Goal: Information Seeking & Learning: Learn about a topic

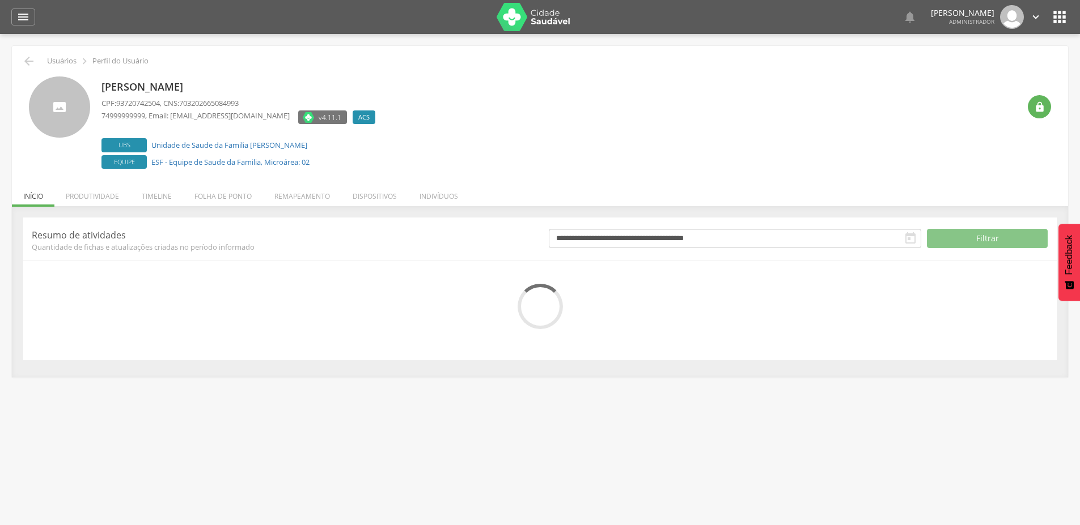
click at [156, 190] on li "Timeline" at bounding box center [156, 193] width 53 height 27
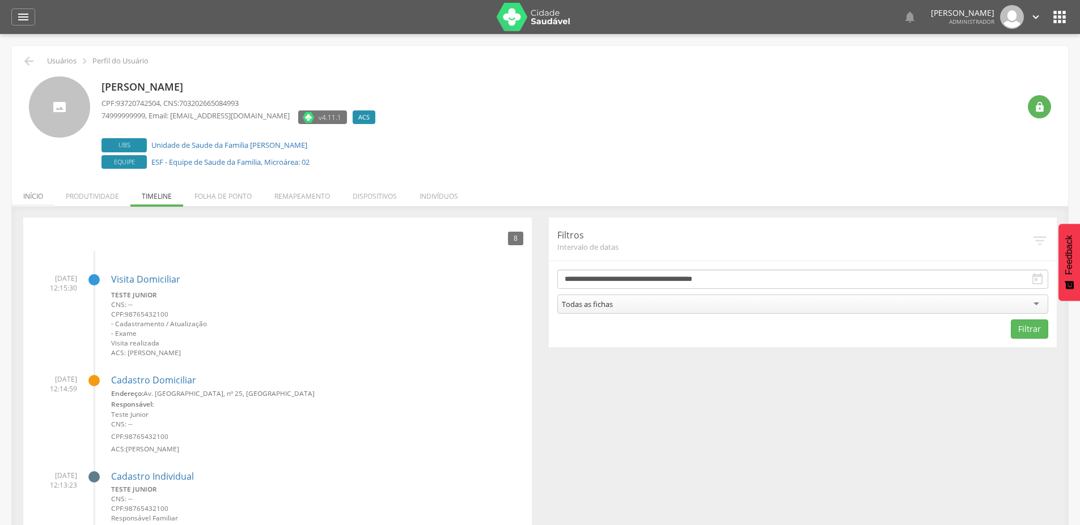
click at [27, 197] on li "Início" at bounding box center [33, 193] width 43 height 27
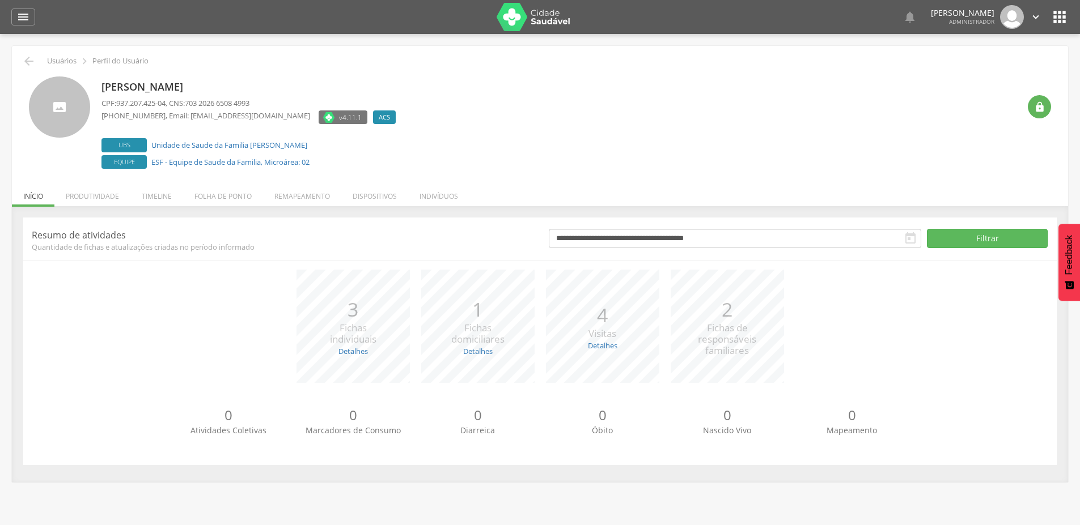
click at [77, 192] on li "Produtividade" at bounding box center [92, 193] width 76 height 27
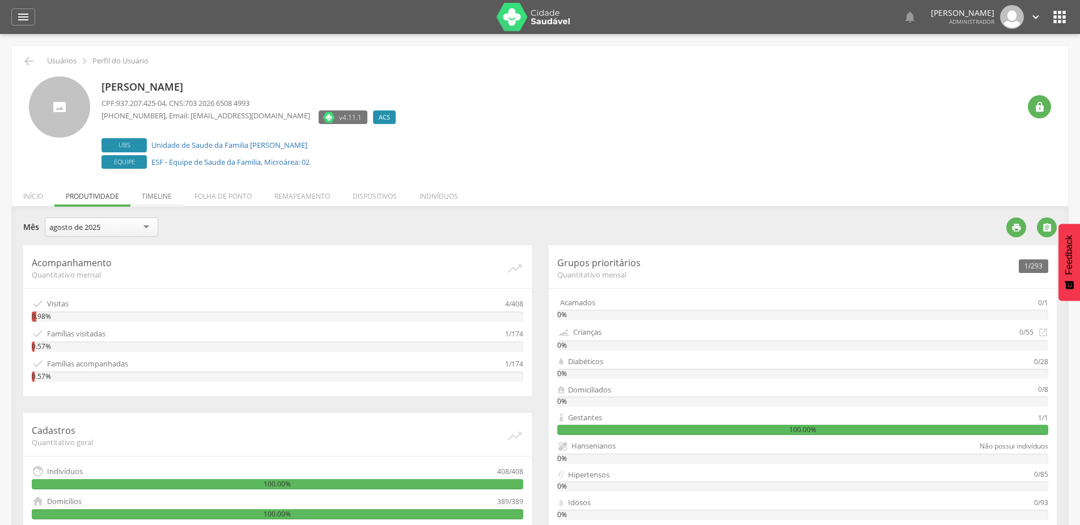
click at [162, 190] on li "Timeline" at bounding box center [156, 193] width 53 height 27
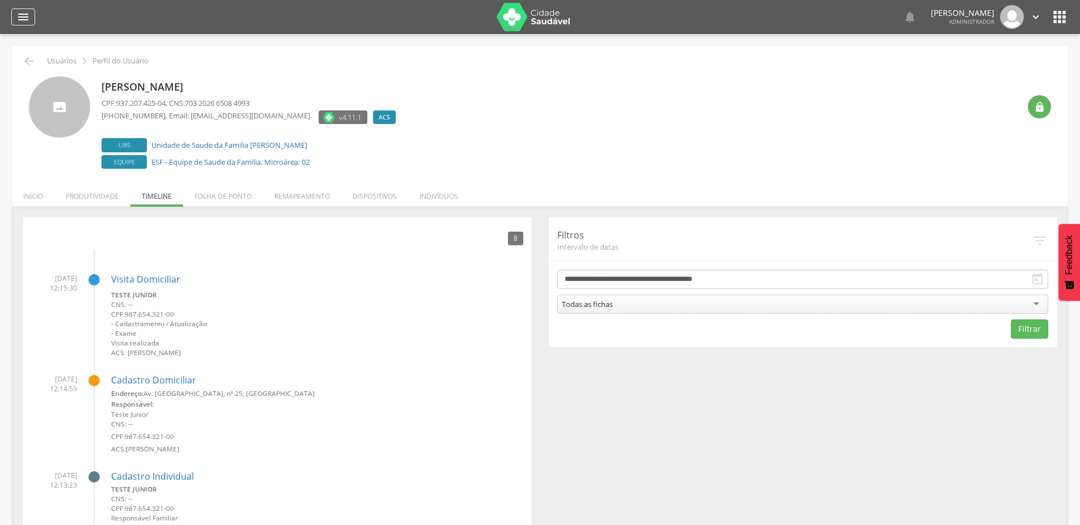
click at [20, 18] on icon "" at bounding box center [23, 17] width 14 height 14
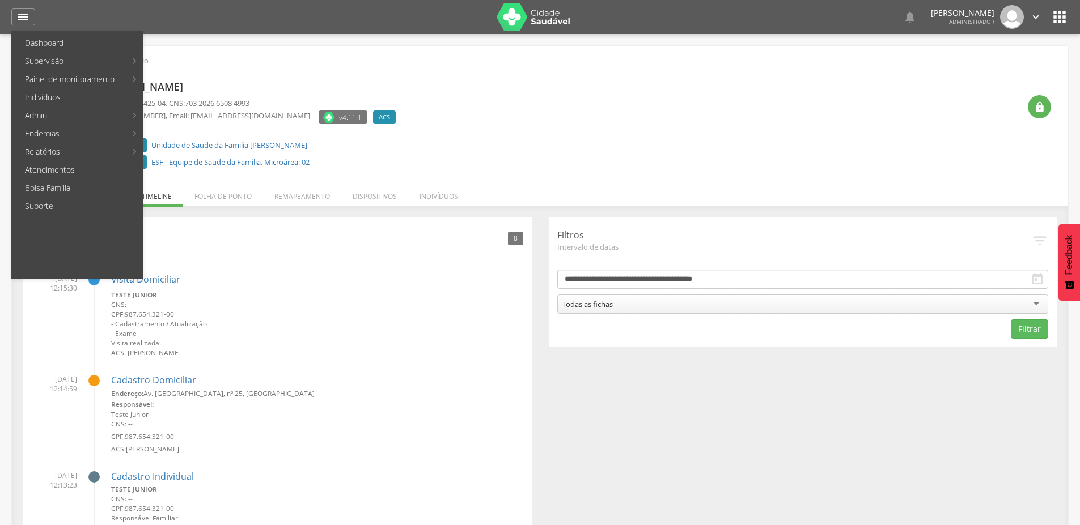
click at [200, 63] on link "Personalizados" at bounding box center [208, 61] width 128 height 18
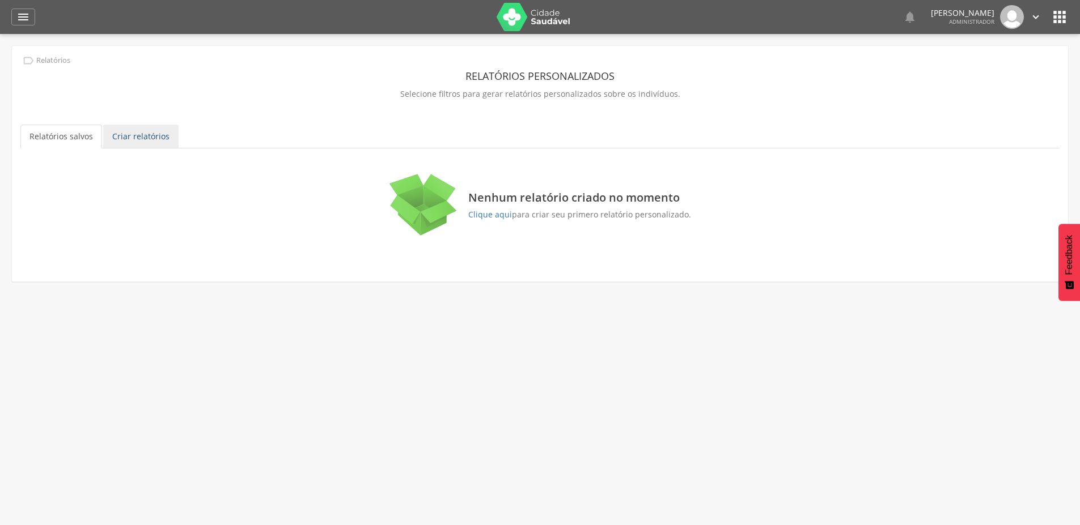
click at [141, 131] on link "Criar relatórios" at bounding box center [140, 137] width 75 height 24
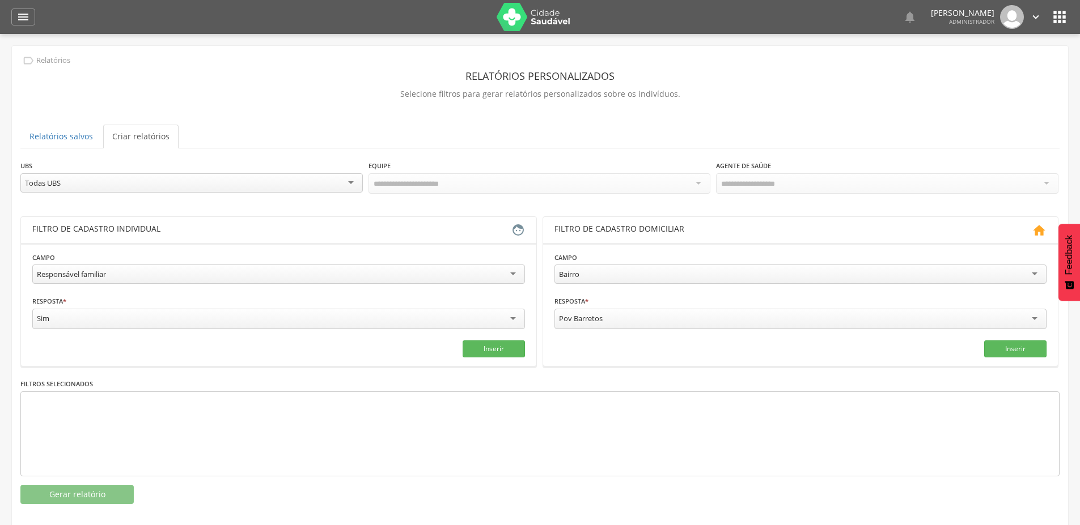
click at [168, 270] on div "Responsável familiar" at bounding box center [278, 274] width 493 height 19
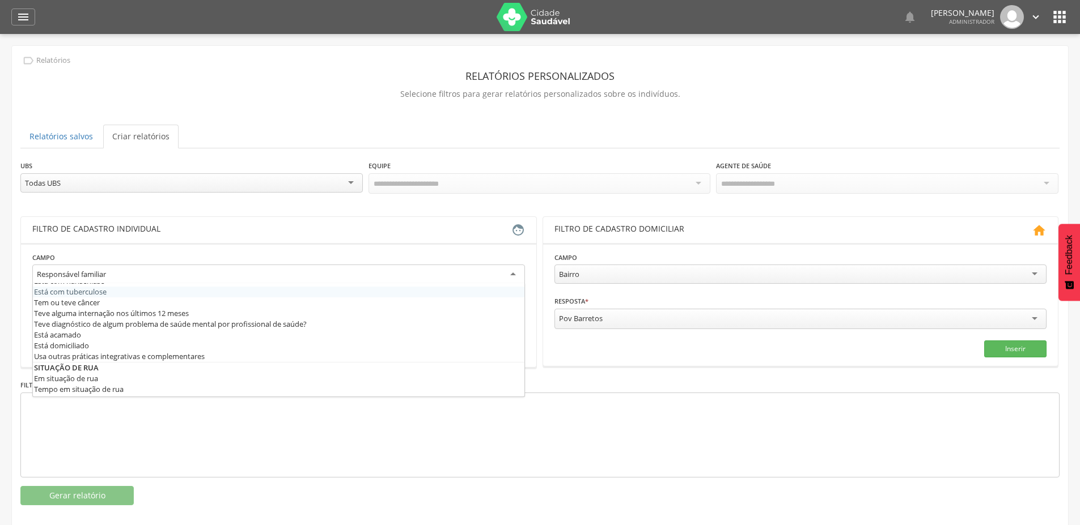
scroll to position [510, 0]
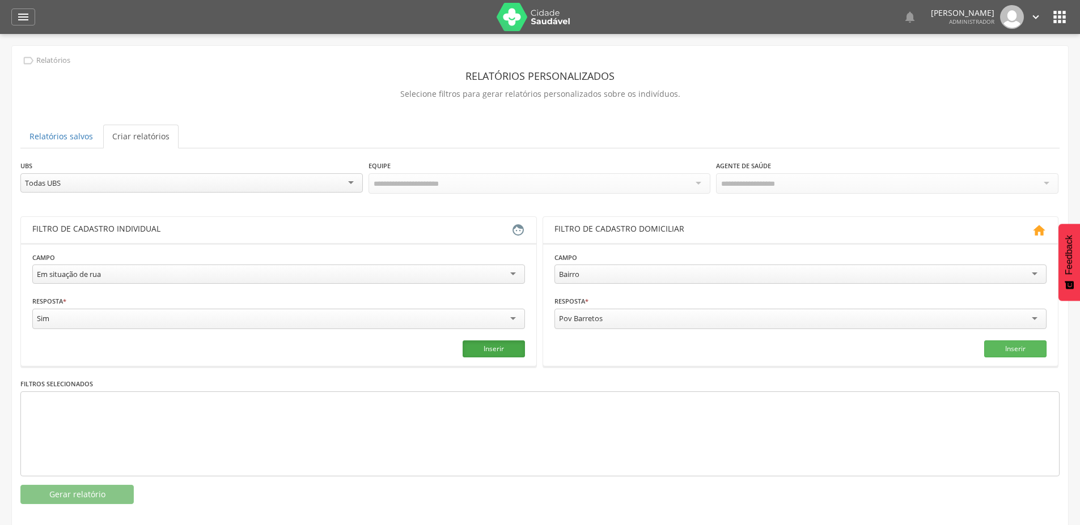
click at [476, 342] on button "Inserir" at bounding box center [494, 349] width 62 height 17
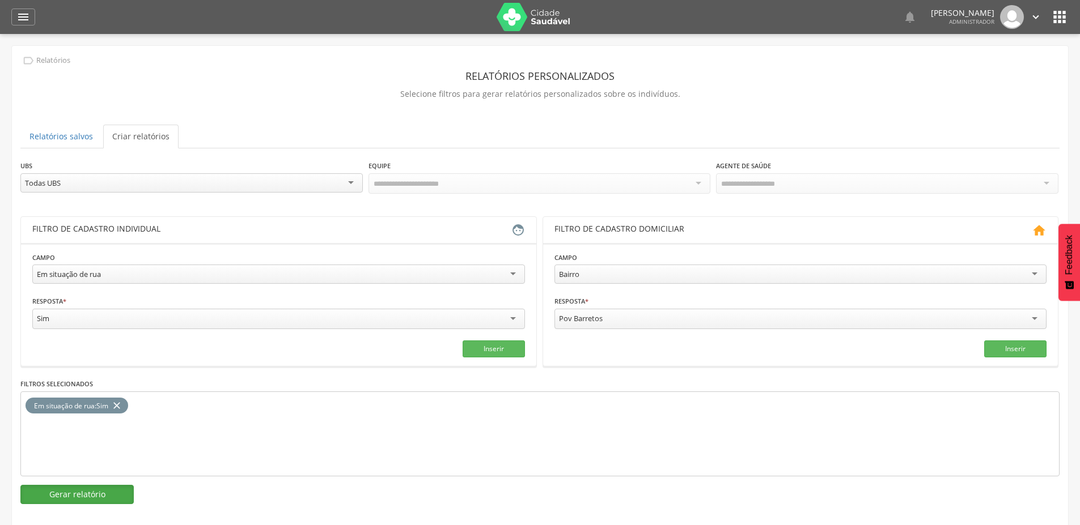
click at [77, 490] on button "Gerar relatório" at bounding box center [76, 494] width 113 height 19
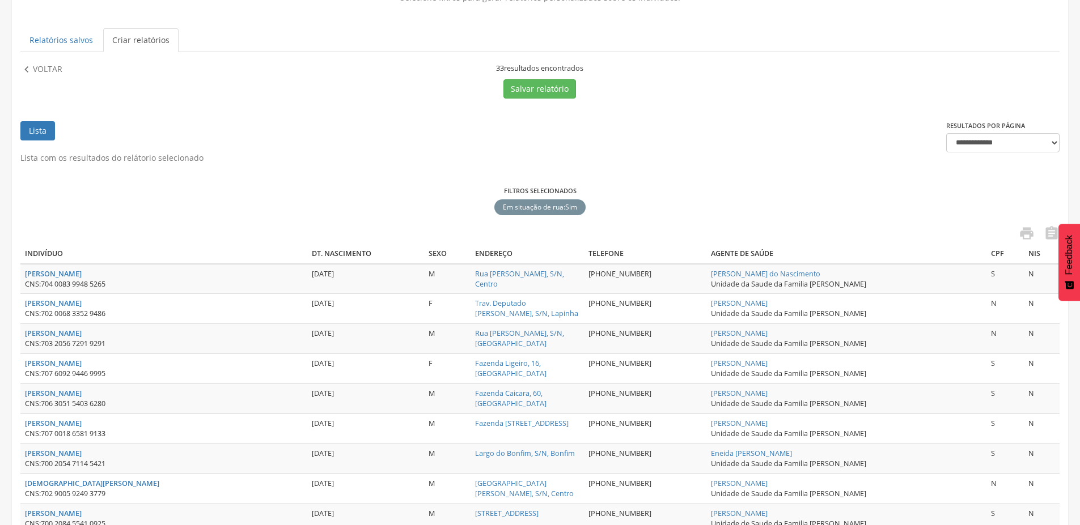
scroll to position [0, 0]
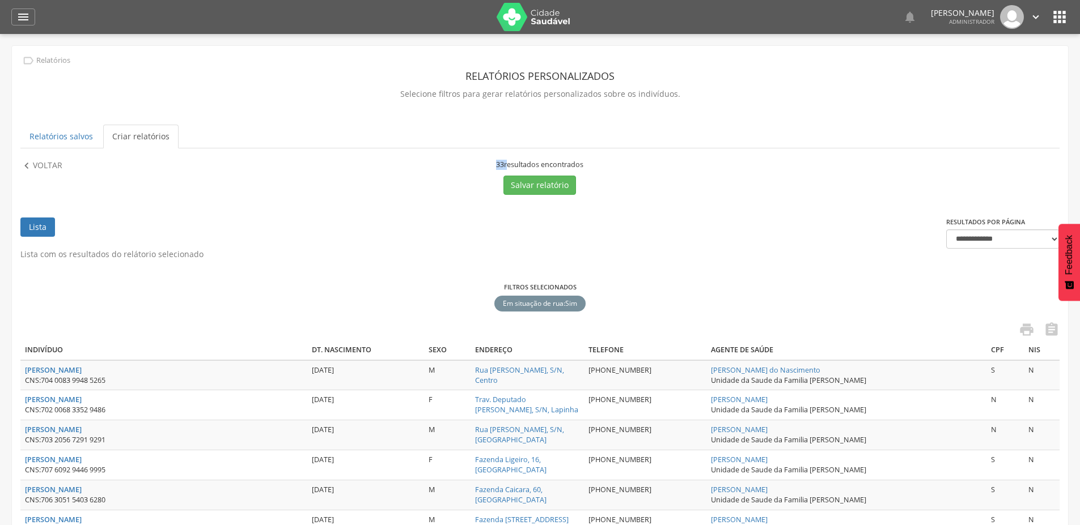
drag, startPoint x: 496, startPoint y: 162, endPoint x: 504, endPoint y: 163, distance: 8.6
click at [504, 163] on div "33 resultados encontrados" at bounding box center [539, 165] width 516 height 10
click at [23, 164] on icon "" at bounding box center [26, 166] width 12 height 12
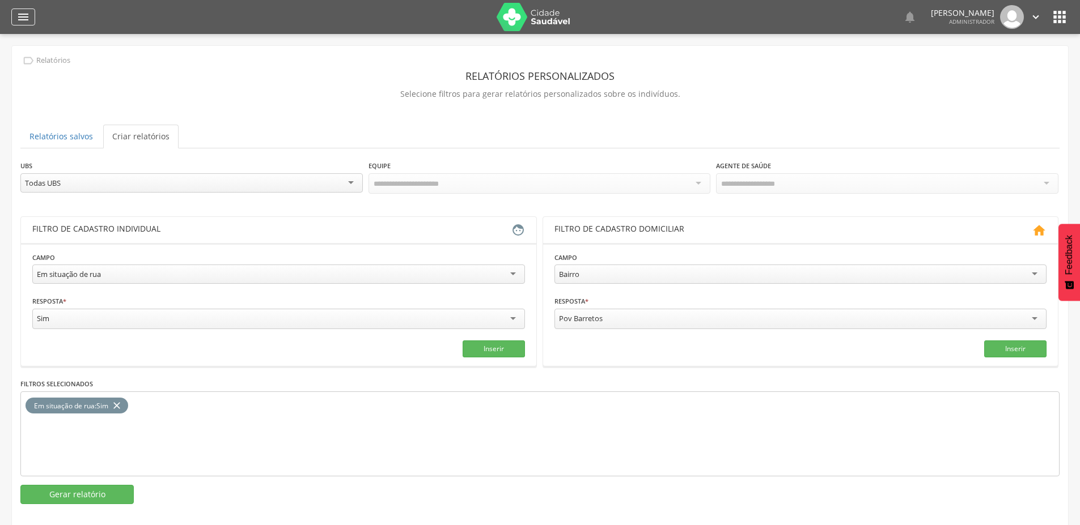
click at [23, 16] on icon "" at bounding box center [23, 17] width 14 height 14
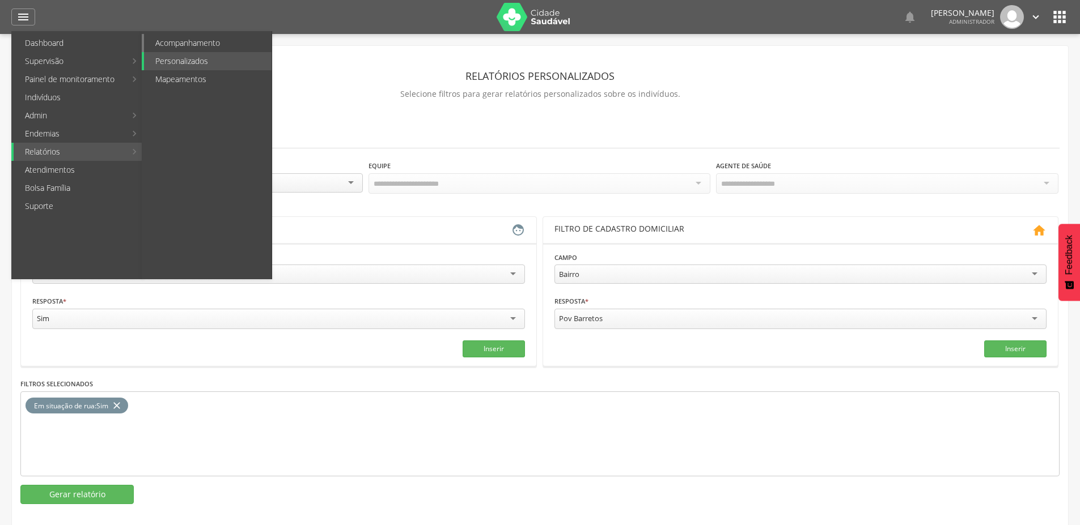
click at [187, 43] on link "Acompanhamento" at bounding box center [208, 43] width 128 height 18
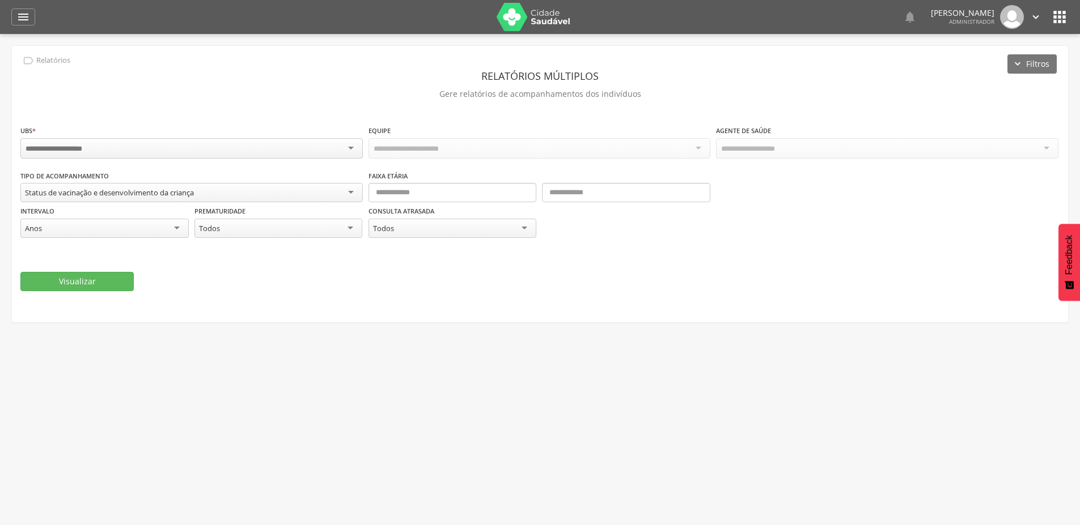
click at [94, 150] on input "select-one" at bounding box center [63, 149] width 74 height 10
click at [92, 192] on div "Status de vacinação e desenvolvimento da criança" at bounding box center [109, 193] width 169 height 10
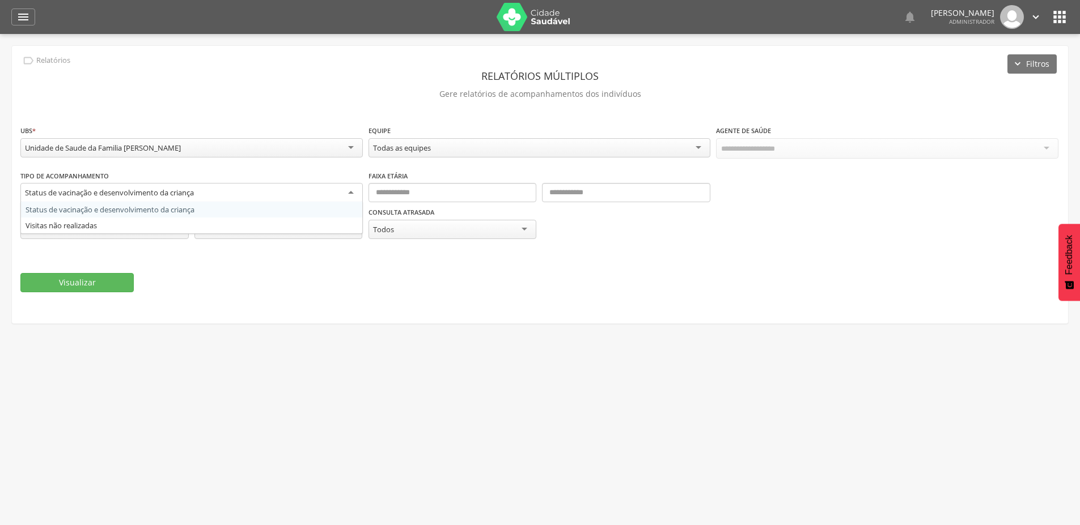
click at [75, 209] on div "**********" at bounding box center [539, 210] width 1039 height 80
click at [68, 275] on button "Visualizar" at bounding box center [76, 281] width 113 height 19
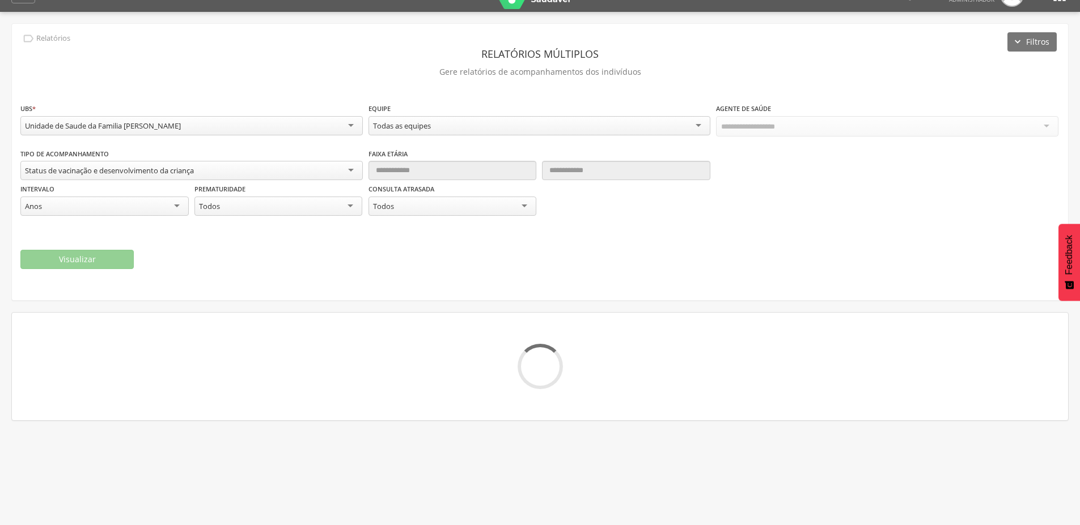
scroll to position [34, 0]
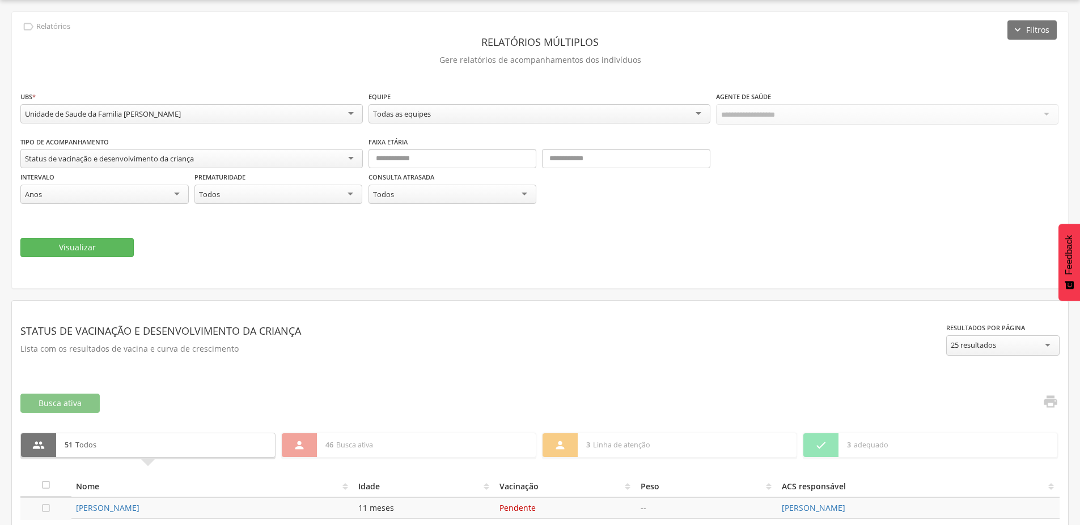
click at [105, 161] on div "Status de vacinação e desenvolvimento da criança" at bounding box center [109, 159] width 169 height 10
click at [218, 26] on div "**********" at bounding box center [540, 151] width 1056 height 278
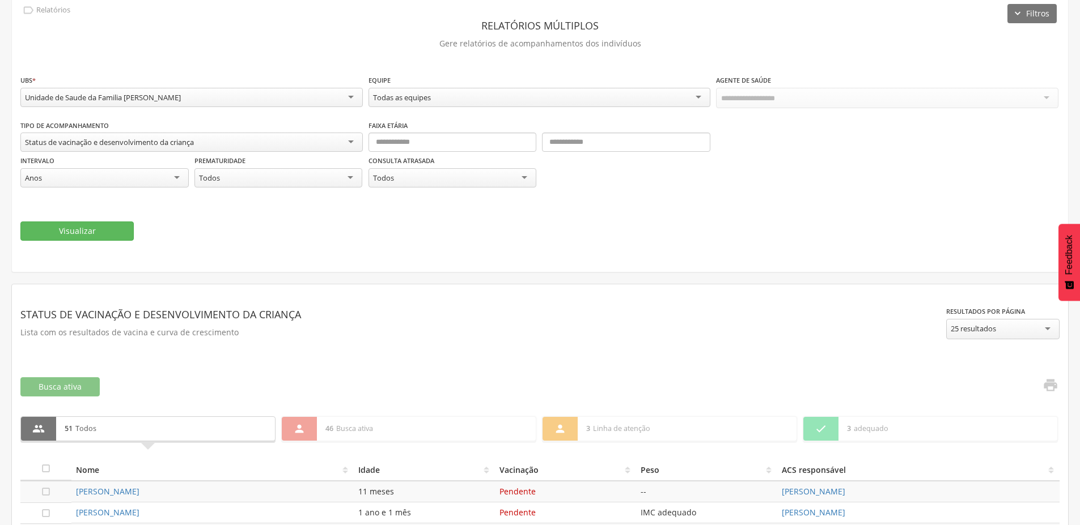
scroll to position [0, 0]
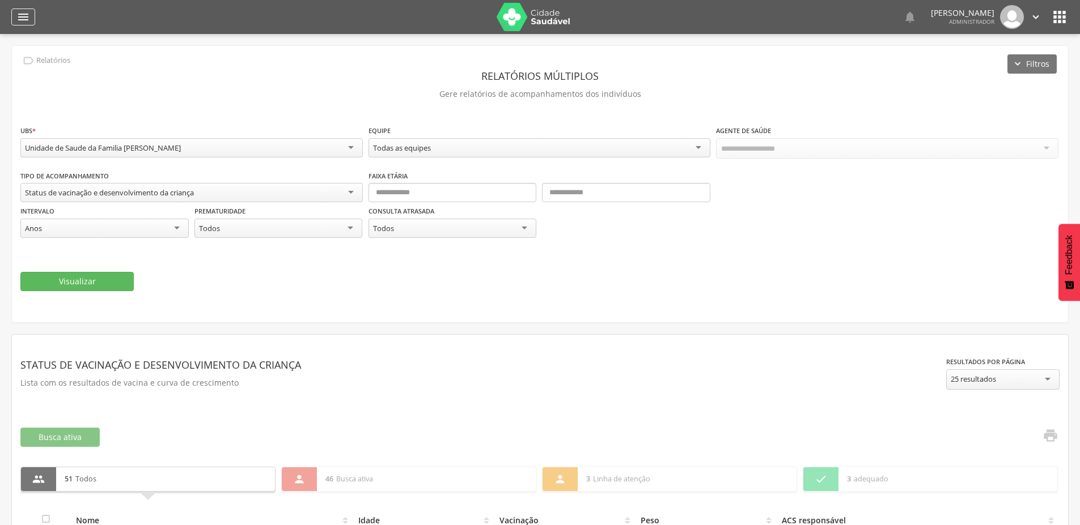
click at [28, 12] on icon "" at bounding box center [23, 17] width 14 height 14
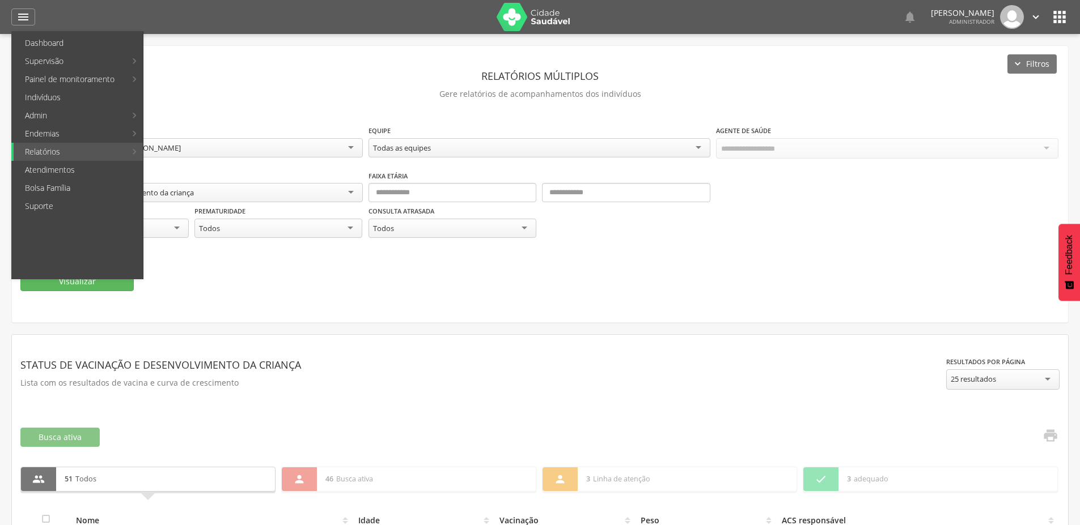
drag, startPoint x: 731, startPoint y: 249, endPoint x: 834, endPoint y: 197, distance: 115.3
click at [732, 249] on fieldset "**********" at bounding box center [539, 208] width 1039 height 167
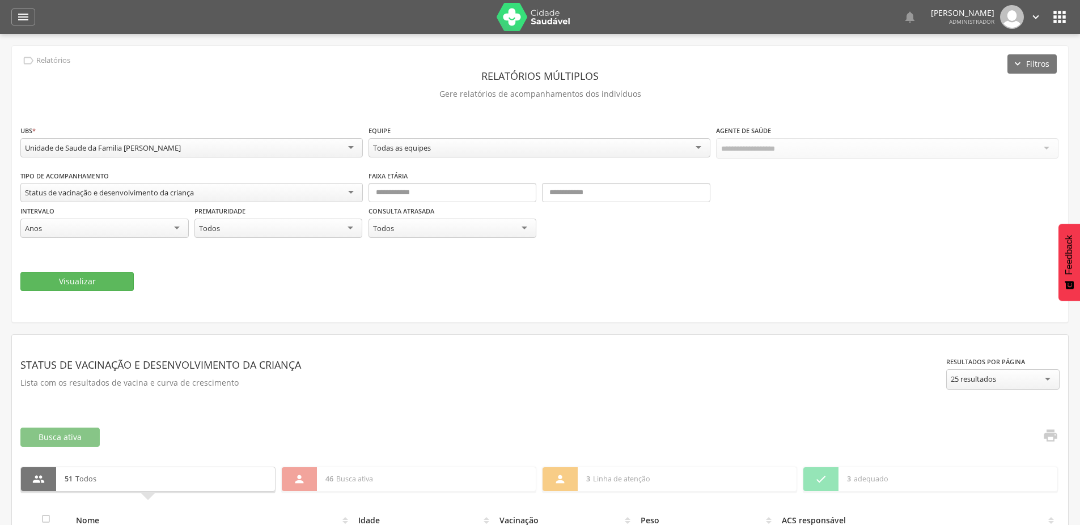
click at [1058, 15] on icon "" at bounding box center [1059, 17] width 18 height 18
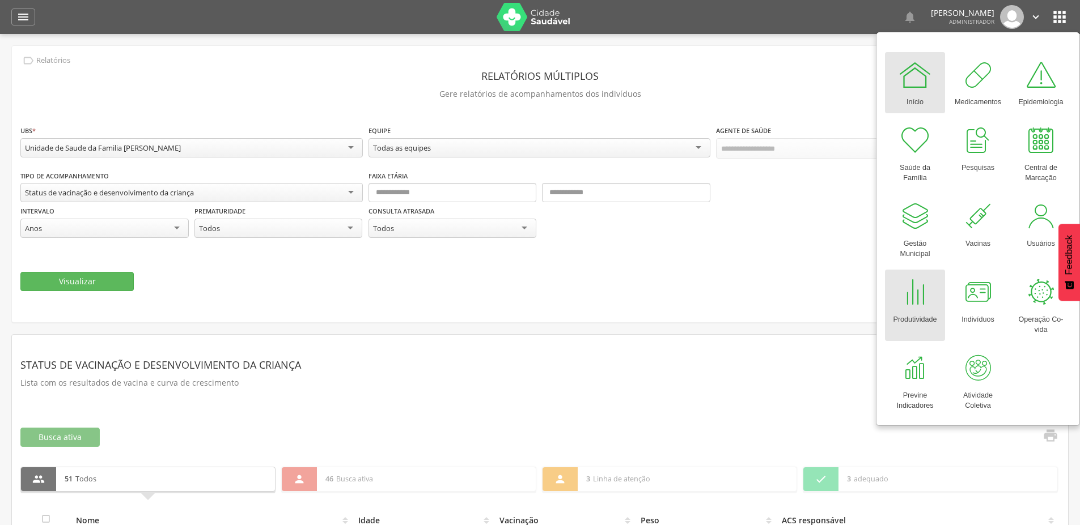
click at [902, 304] on div at bounding box center [915, 292] width 34 height 34
